Goal: Navigation & Orientation: Understand site structure

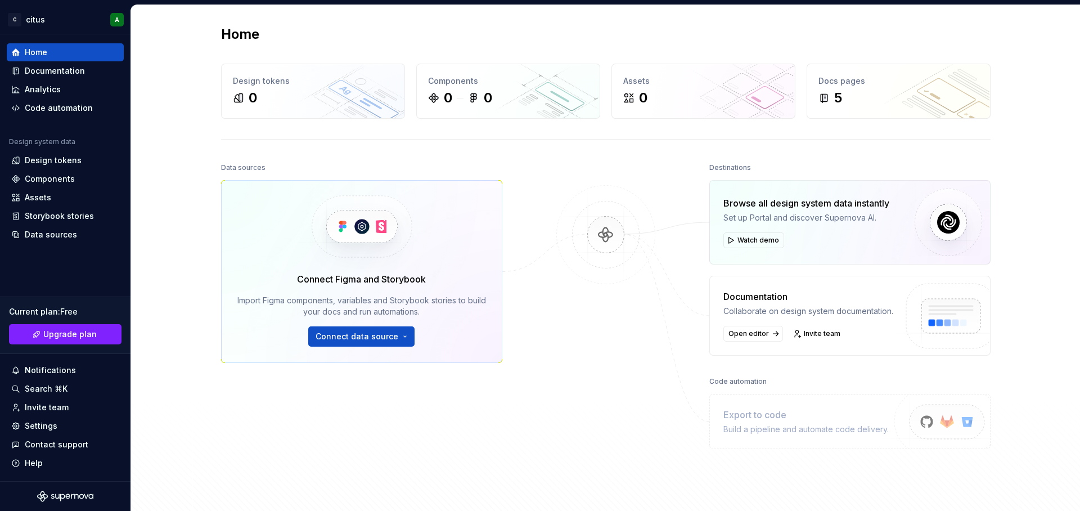
click at [437, 419] on div "Data sources Connect Figma and Storybook Import Figma components, variables and…" at bounding box center [361, 313] width 281 height 307
click at [255, 92] on div "0" at bounding box center [313, 98] width 160 height 18
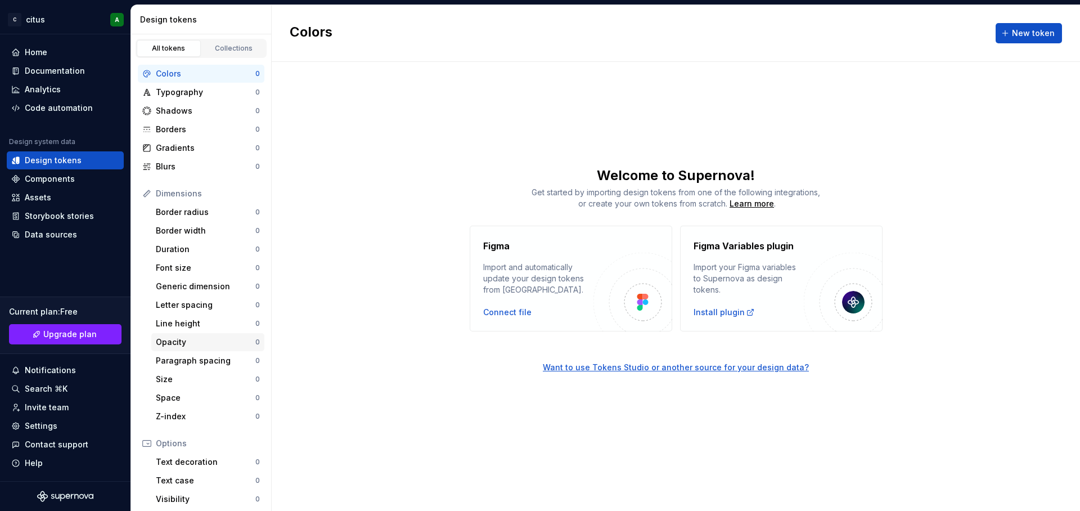
scroll to position [105, 0]
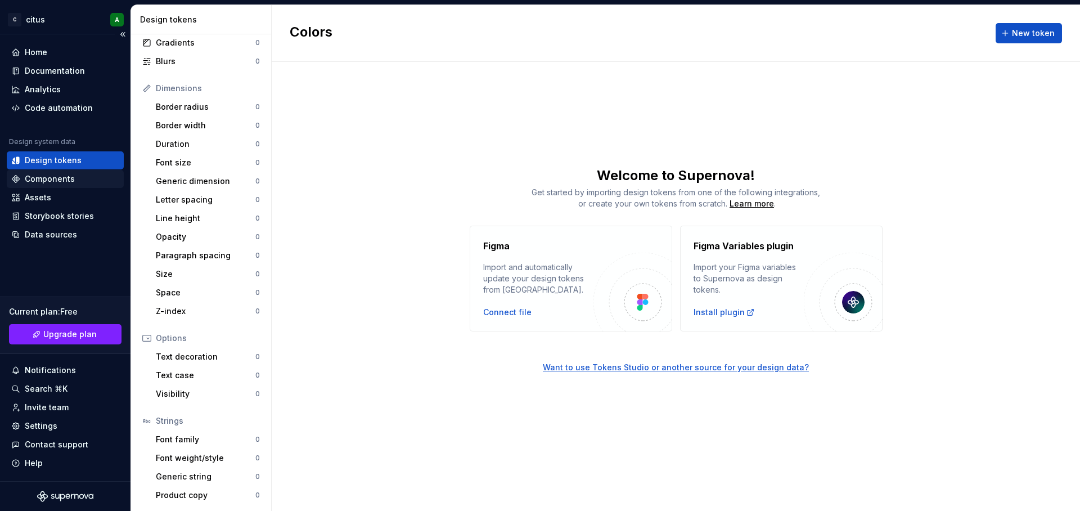
click at [70, 181] on div "Components" at bounding box center [50, 178] width 50 height 11
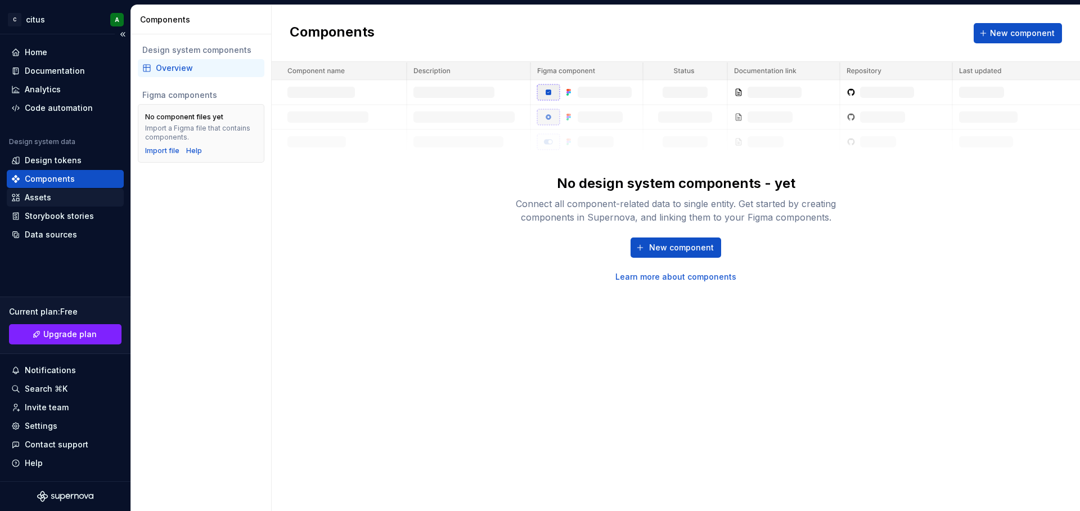
click at [67, 195] on div "Assets" at bounding box center [65, 197] width 108 height 11
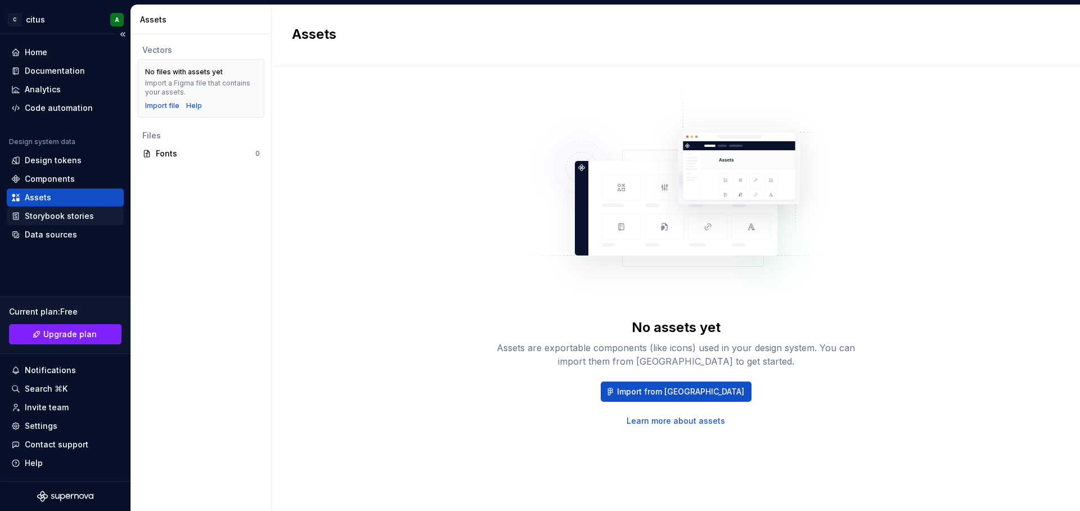
click at [92, 223] on div "Storybook stories" at bounding box center [65, 216] width 117 height 18
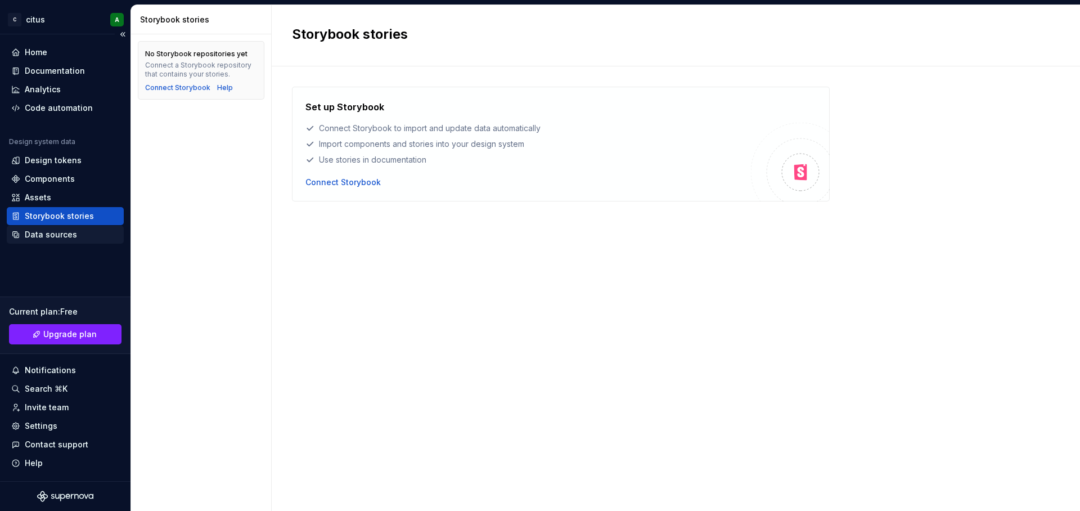
click at [96, 232] on div "Data sources" at bounding box center [65, 234] width 108 height 11
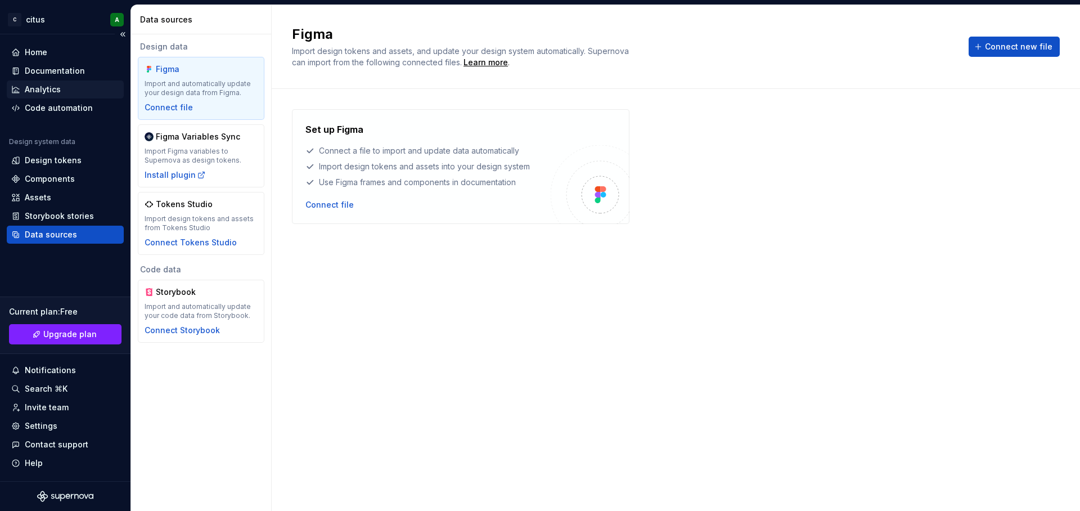
click at [66, 92] on div "Analytics" at bounding box center [65, 89] width 108 height 11
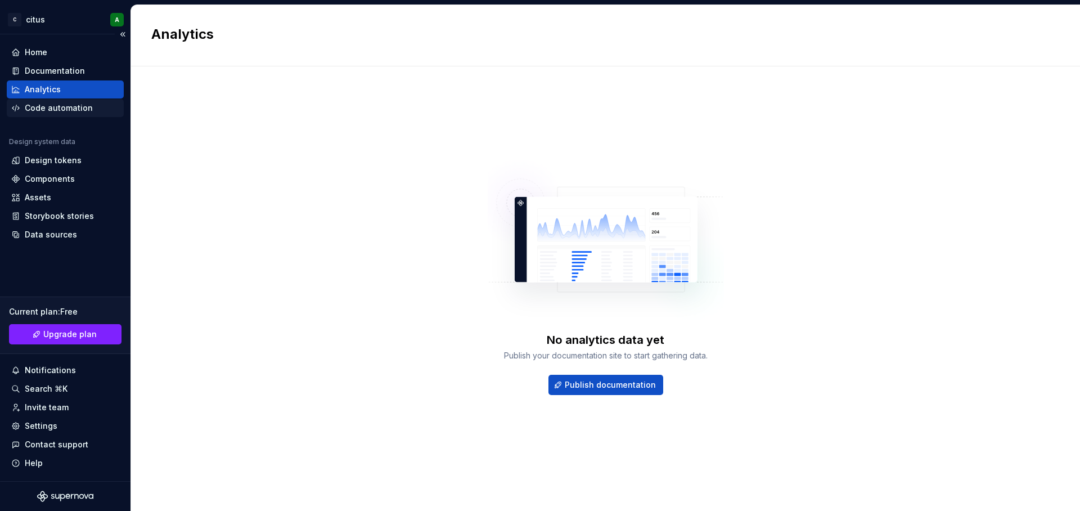
click at [75, 113] on div "Code automation" at bounding box center [59, 107] width 68 height 11
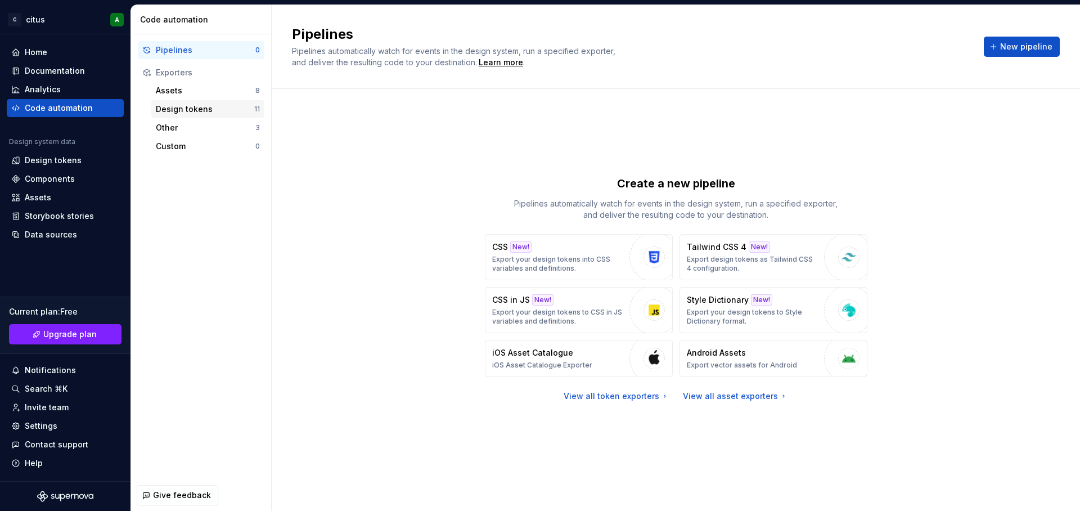
click at [225, 107] on div "Design tokens" at bounding box center [205, 109] width 98 height 11
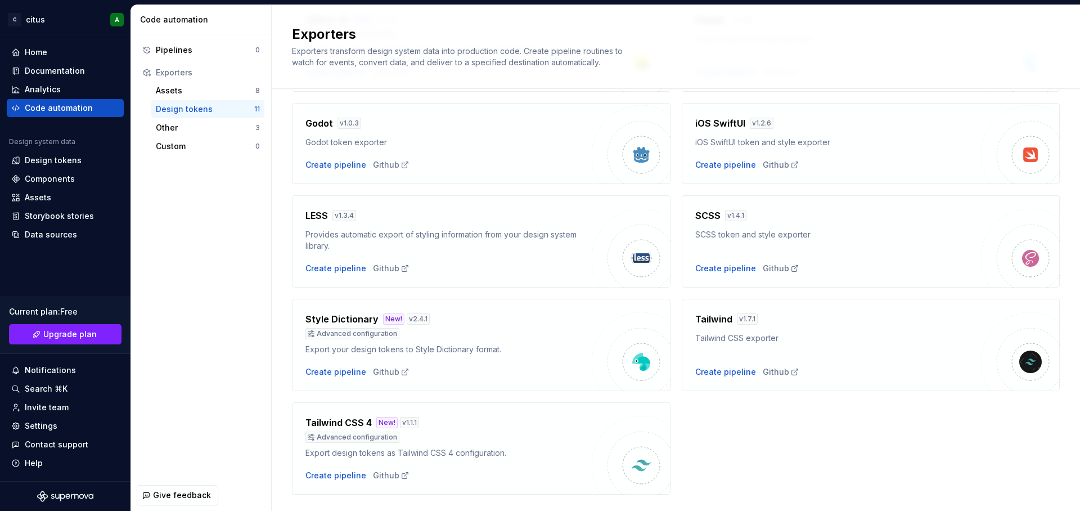
scroll to position [267, 0]
